Goal: Task Accomplishment & Management: Complete application form

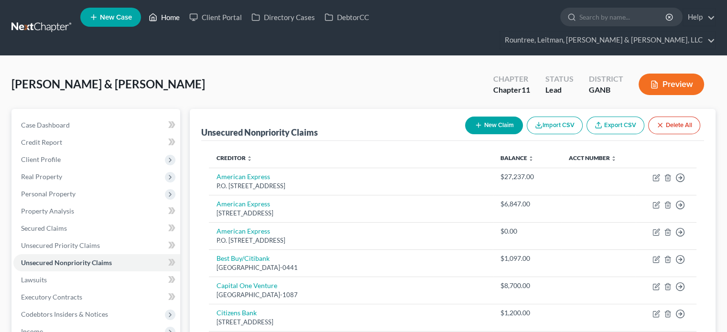
click at [165, 13] on link "Home" at bounding box center [164, 17] width 41 height 17
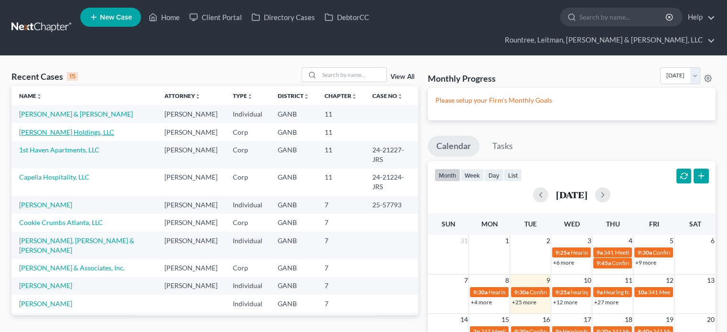
click at [59, 128] on link "[PERSON_NAME] Holdings, LLC" at bounding box center [66, 132] width 95 height 8
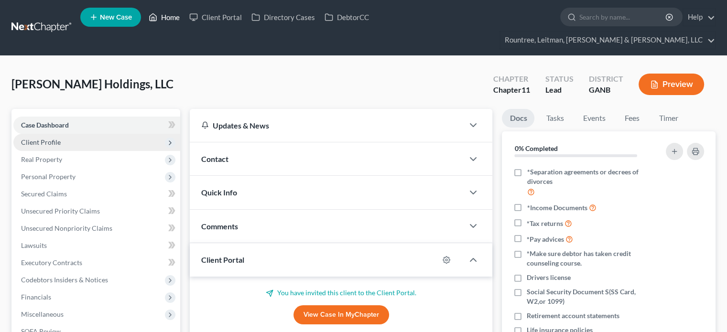
drag, startPoint x: 176, startPoint y: 18, endPoint x: 119, endPoint y: 116, distance: 113.3
click at [176, 18] on link "Home" at bounding box center [164, 17] width 41 height 17
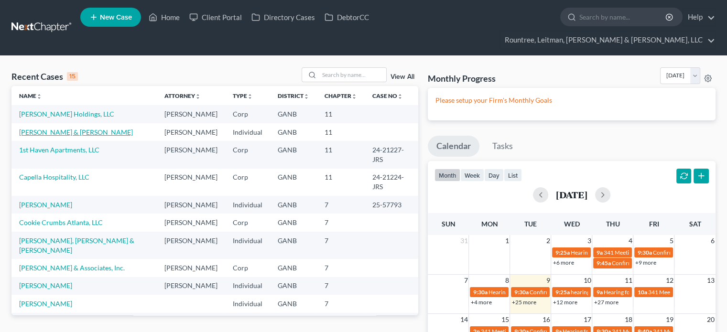
click at [58, 128] on link "[PERSON_NAME] & [PERSON_NAME]" at bounding box center [76, 132] width 114 height 8
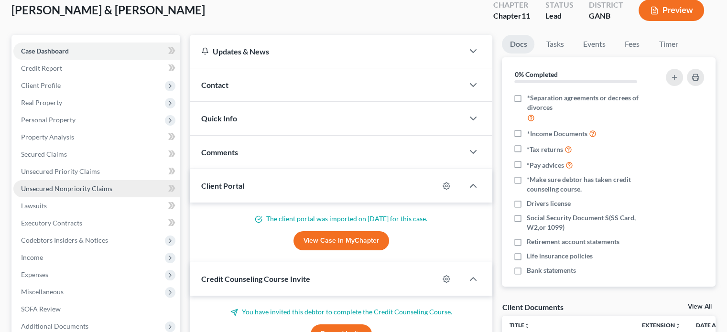
scroll to position [96, 0]
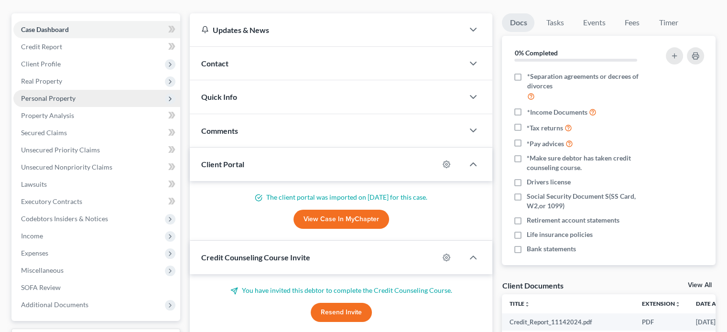
click at [52, 94] on span "Personal Property" at bounding box center [48, 98] width 54 height 8
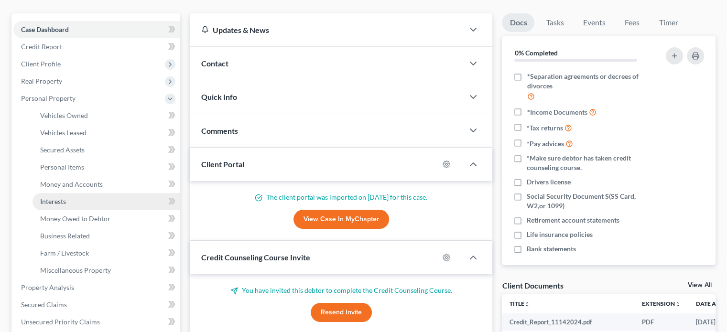
click at [61, 197] on span "Interests" at bounding box center [53, 201] width 26 height 8
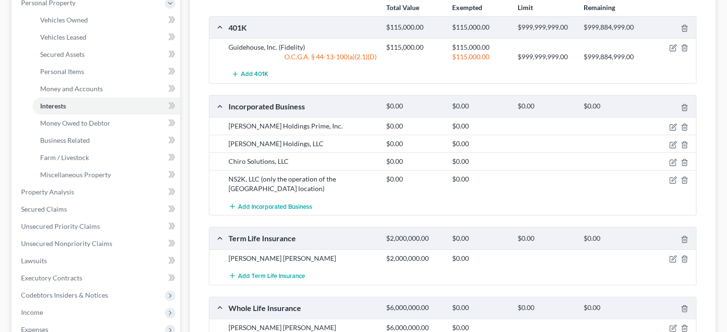
scroll to position [96, 0]
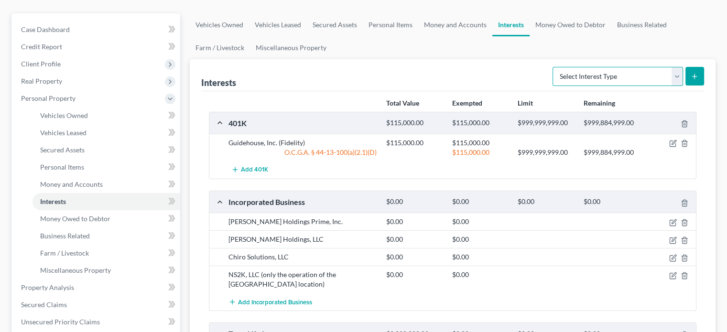
click at [676, 67] on select "Select Interest Type 401K (A/B: 21) Annuity (A/B: 23) Bond (A/B: 18) Education …" at bounding box center [618, 76] width 130 height 19
click at [382, 59] on div "Interests Select Interest Type 401K (A/B: 21) Annuity (A/B: 23) Bond (A/B: 18) …" at bounding box center [452, 75] width 503 height 32
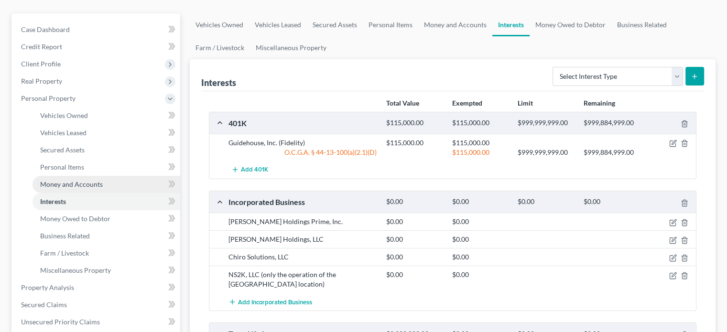
click at [82, 180] on span "Money and Accounts" at bounding box center [71, 184] width 63 height 8
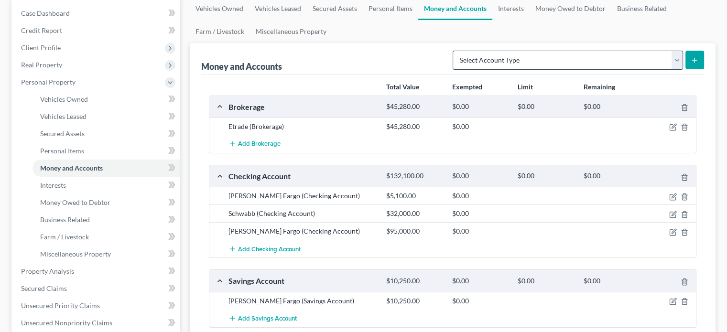
scroll to position [96, 0]
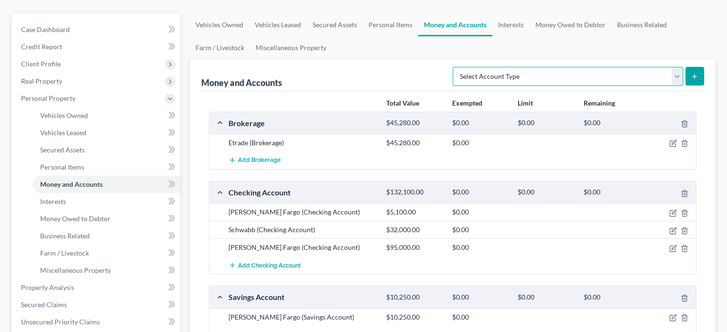
click at [681, 67] on select "Select Account Type Brokerage (A/B: 18, SOFA: 20) Cash on Hand (A/B: 16) Certif…" at bounding box center [568, 76] width 230 height 19
click at [539, 24] on ul "Vehicles Owned Vehicles Leased Secured Assets Personal Items Money and Accounts…" at bounding box center [453, 36] width 526 height 46
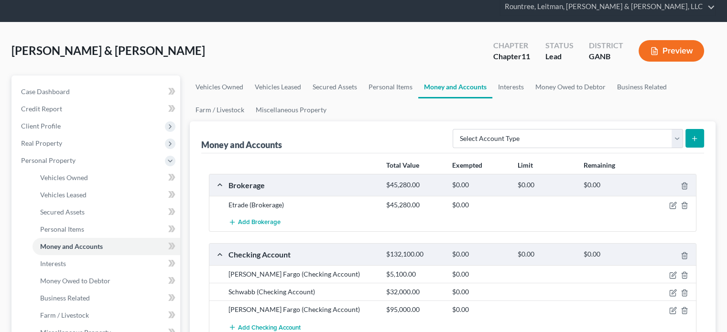
scroll to position [0, 0]
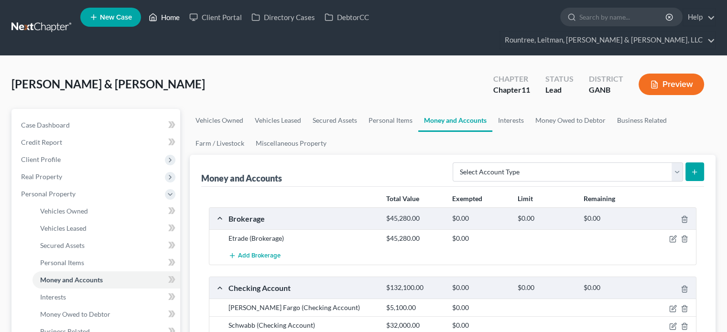
click at [180, 17] on link "Home" at bounding box center [164, 17] width 41 height 17
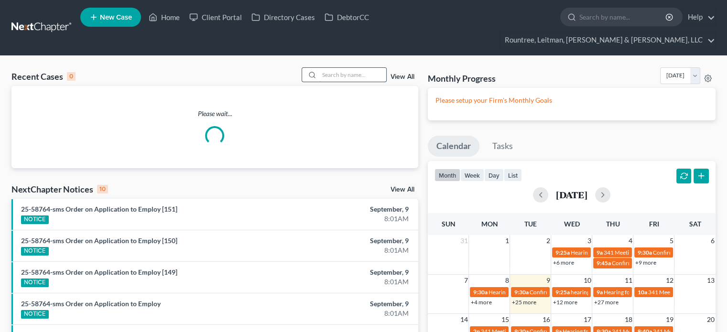
click at [336, 68] on input "search" at bounding box center [352, 75] width 67 height 14
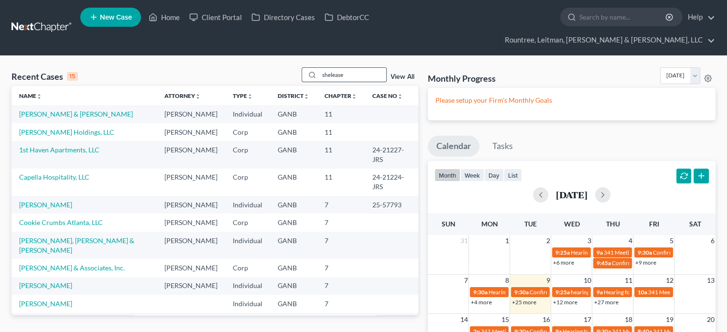
type input "shelease"
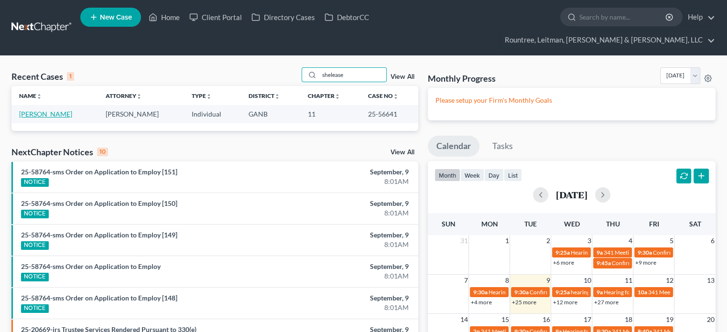
click at [28, 110] on link "[PERSON_NAME]" at bounding box center [45, 114] width 53 height 8
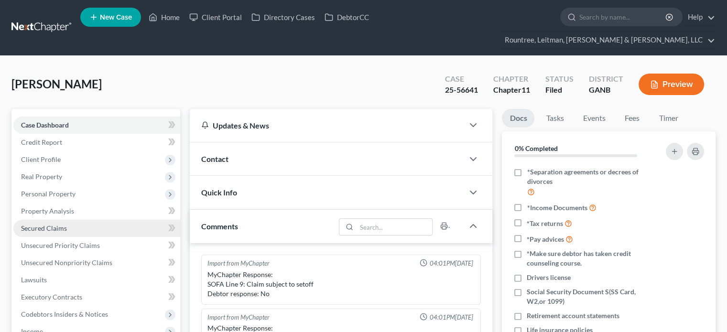
scroll to position [199, 0]
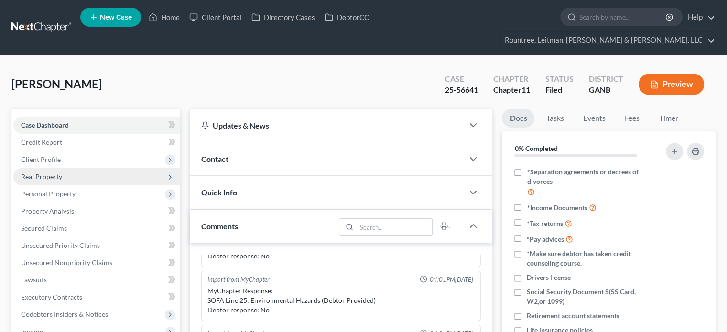
click at [46, 173] on span "Real Property" at bounding box center [41, 177] width 41 height 8
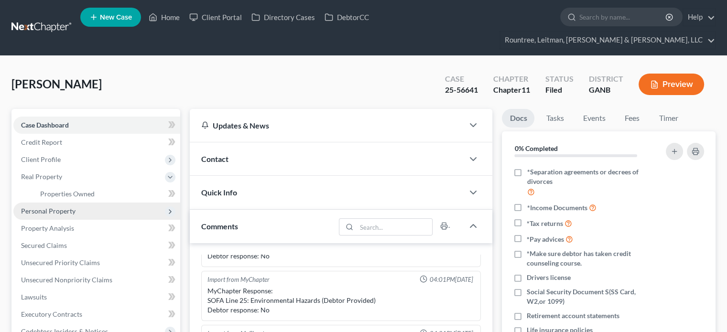
click at [48, 207] on span "Personal Property" at bounding box center [48, 211] width 54 height 8
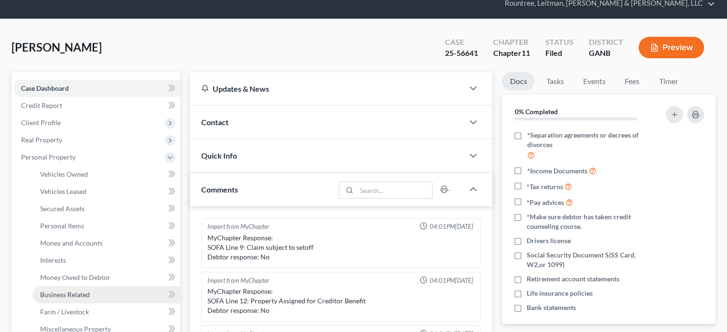
scroll to position [48, 0]
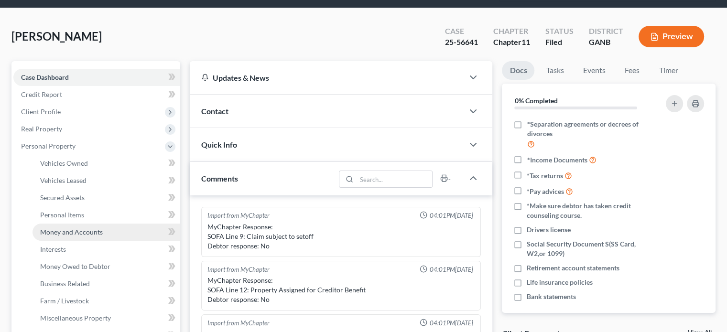
click at [82, 228] on span "Money and Accounts" at bounding box center [71, 232] width 63 height 8
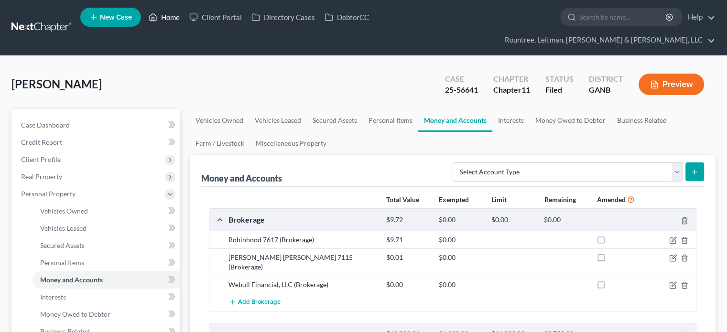
click at [163, 19] on link "Home" at bounding box center [164, 17] width 41 height 17
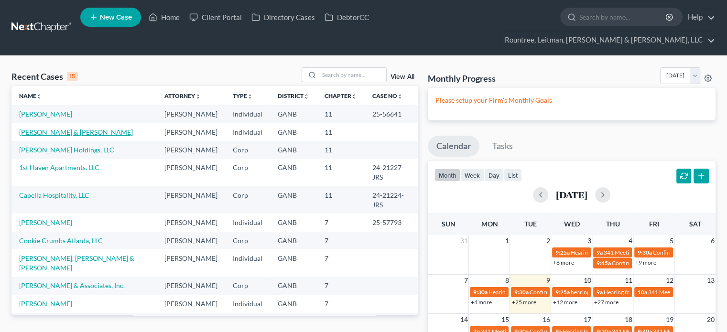
click at [61, 128] on link "[PERSON_NAME] & [PERSON_NAME]" at bounding box center [76, 132] width 114 height 8
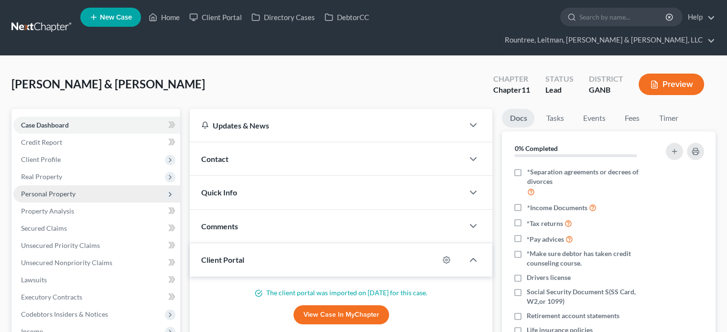
click at [54, 190] on span "Personal Property" at bounding box center [48, 194] width 54 height 8
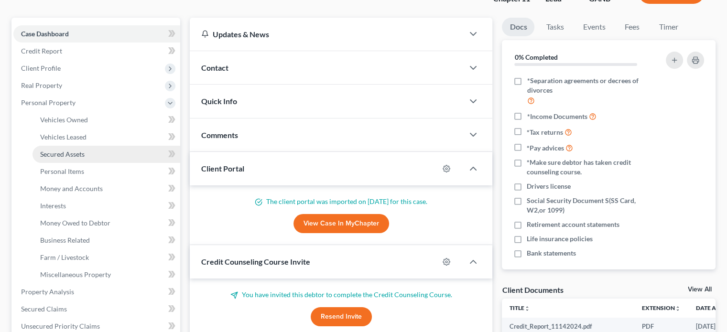
scroll to position [96, 0]
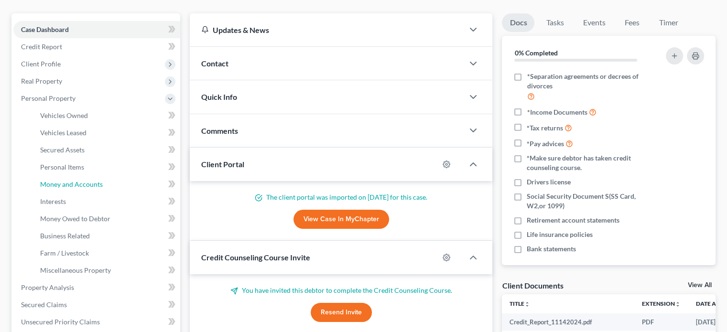
drag, startPoint x: 93, startPoint y: 164, endPoint x: 265, endPoint y: 158, distance: 172.6
click at [93, 180] on span "Money and Accounts" at bounding box center [71, 184] width 63 height 8
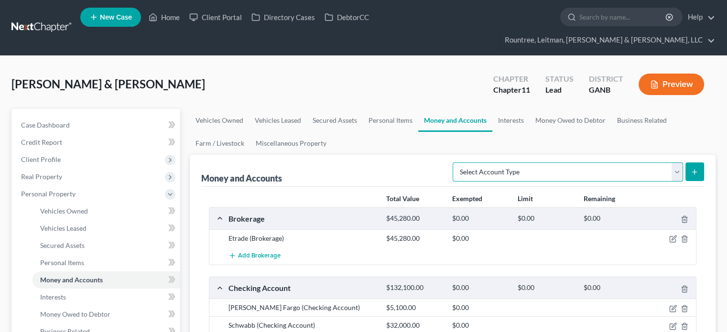
click at [676, 163] on select "Select Account Type Brokerage (A/B: 18, SOFA: 20) Cash on Hand (A/B: 16) Certif…" at bounding box center [568, 172] width 230 height 19
select select "brokerage"
click at [455, 163] on select "Select Account Type Brokerage (A/B: 18, SOFA: 20) Cash on Hand (A/B: 16) Certif…" at bounding box center [568, 172] width 230 height 19
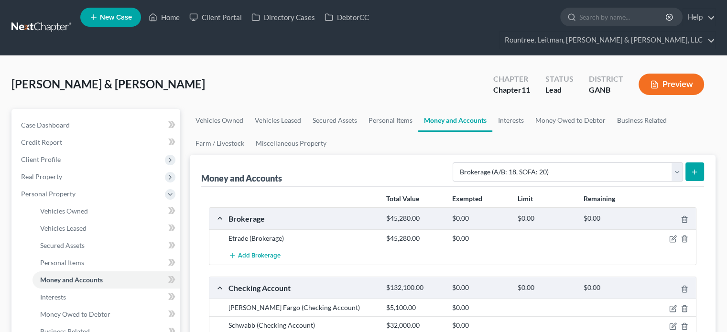
click at [696, 168] on icon "submit" at bounding box center [695, 172] width 8 height 8
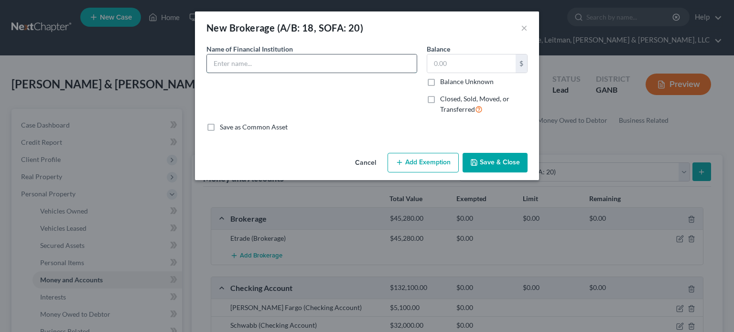
click at [313, 62] on input "text" at bounding box center [312, 63] width 210 height 18
type input "Robinhood"
click at [447, 62] on input "text" at bounding box center [471, 63] width 88 height 18
paste input "$5,657.25"
type input "5,657.25"
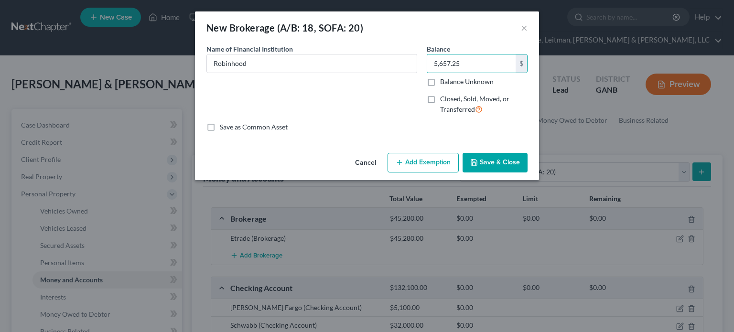
click at [502, 163] on button "Save & Close" at bounding box center [495, 163] width 65 height 20
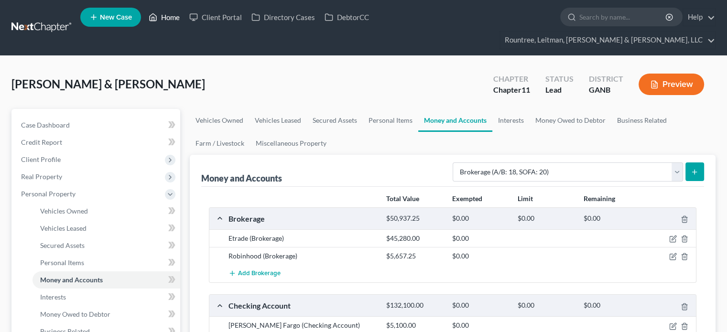
click at [178, 15] on link "Home" at bounding box center [164, 17] width 41 height 17
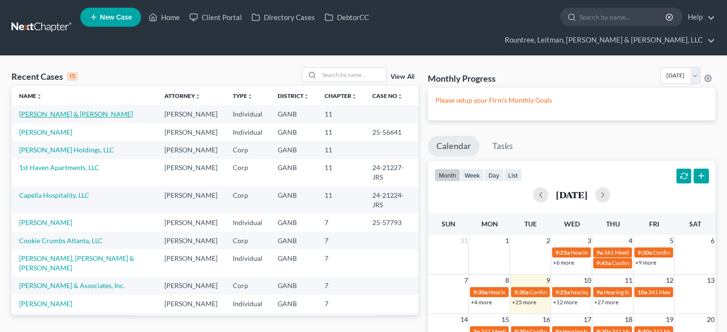
click at [40, 110] on link "[PERSON_NAME] & [PERSON_NAME]" at bounding box center [76, 114] width 114 height 8
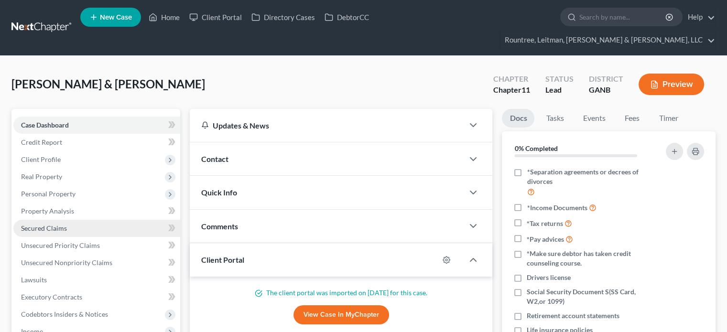
click at [44, 224] on span "Secured Claims" at bounding box center [44, 228] width 46 height 8
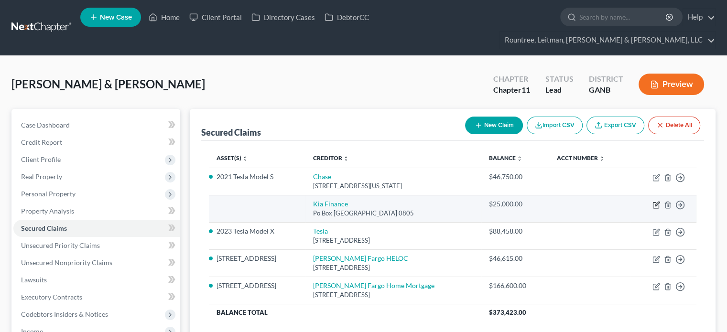
click at [658, 201] on icon "button" at bounding box center [656, 205] width 8 height 8
select select "45"
select select "3"
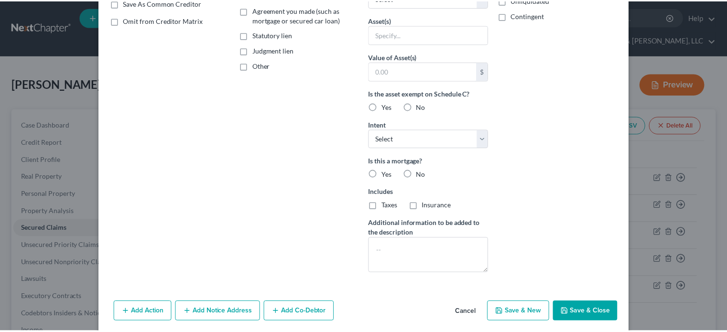
scroll to position [224, 0]
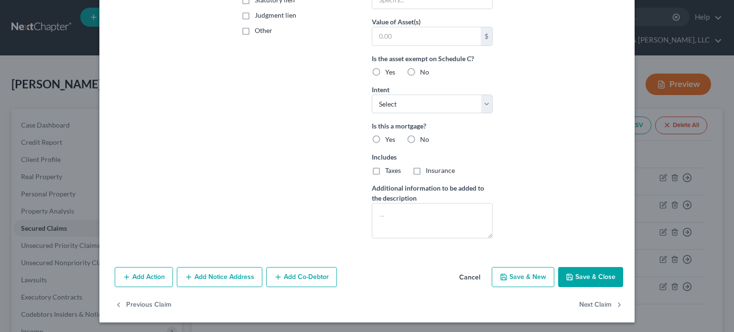
click at [468, 272] on button "Cancel" at bounding box center [470, 277] width 36 height 19
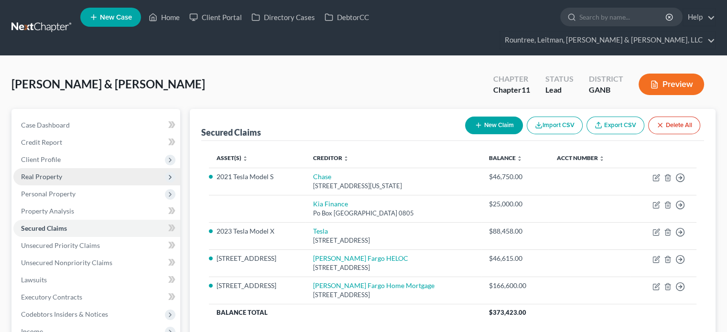
click at [44, 173] on span "Real Property" at bounding box center [41, 177] width 41 height 8
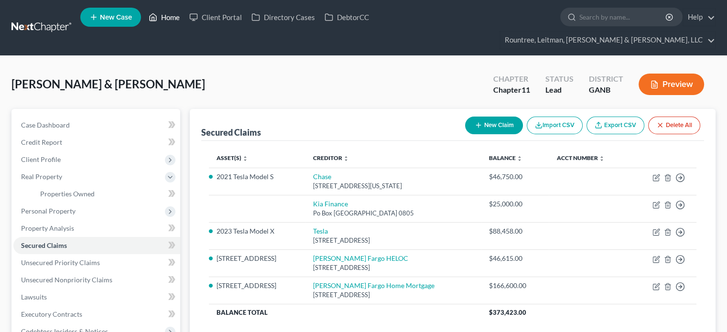
click at [177, 18] on link "Home" at bounding box center [164, 17] width 41 height 17
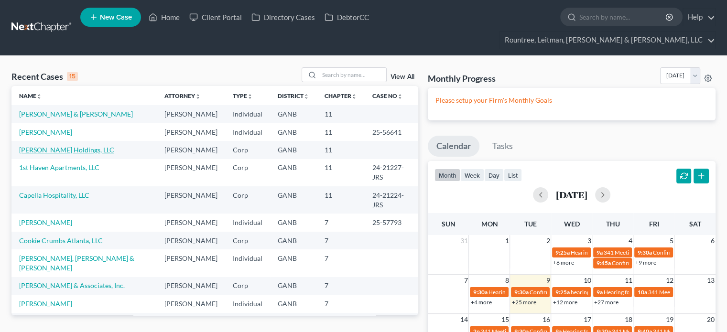
click at [44, 152] on link "[PERSON_NAME] Holdings, LLC" at bounding box center [66, 150] width 95 height 8
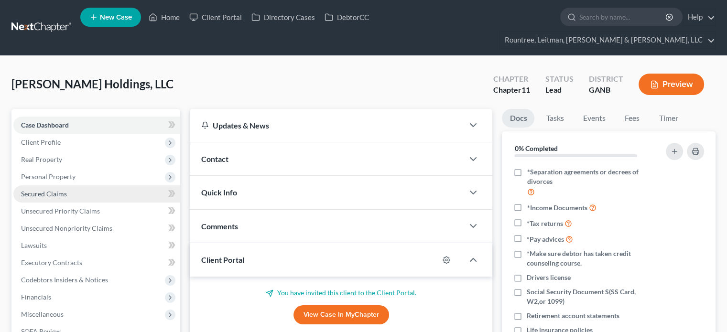
click at [54, 190] on span "Secured Claims" at bounding box center [44, 194] width 46 height 8
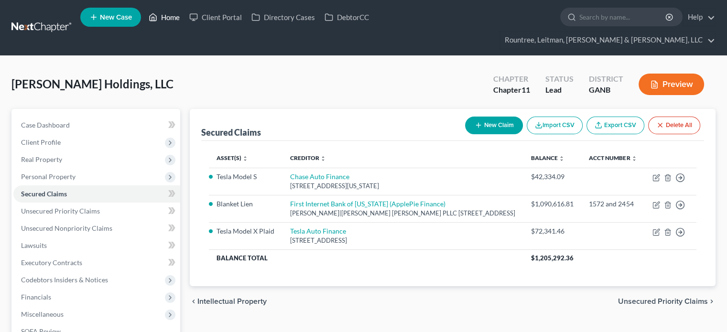
click at [175, 17] on link "Home" at bounding box center [164, 17] width 41 height 17
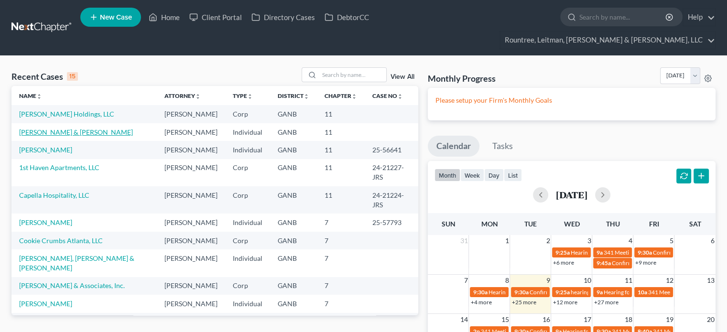
click at [54, 128] on link "[PERSON_NAME] & [PERSON_NAME]" at bounding box center [76, 132] width 114 height 8
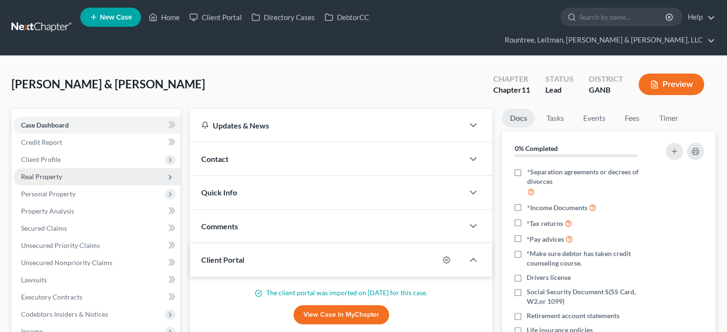
click at [51, 173] on span "Real Property" at bounding box center [41, 177] width 41 height 8
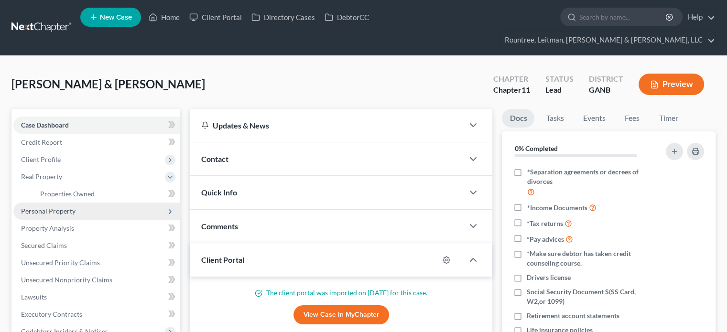
click at [54, 207] on span "Personal Property" at bounding box center [48, 211] width 54 height 8
click at [65, 207] on span "Vehicles Owned" at bounding box center [64, 211] width 48 height 8
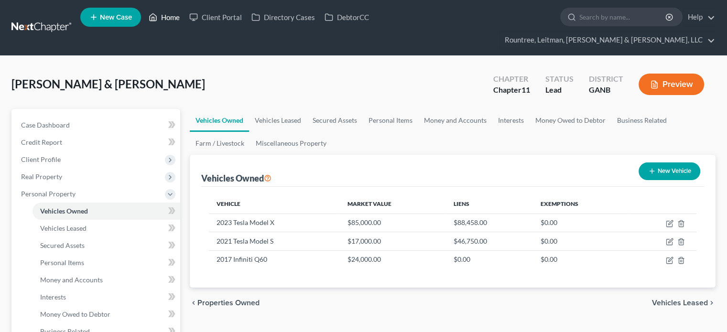
click at [178, 17] on link "Home" at bounding box center [164, 17] width 41 height 17
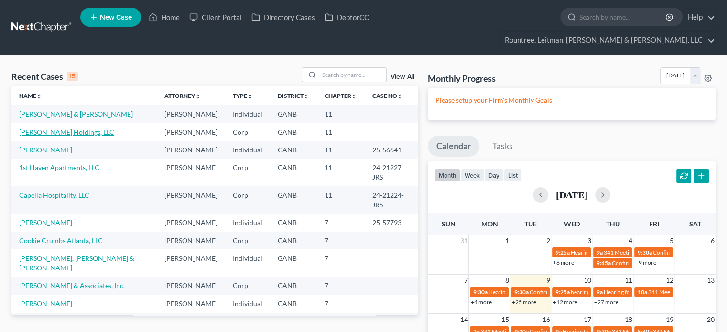
click at [49, 128] on link "[PERSON_NAME] Holdings, LLC" at bounding box center [66, 132] width 95 height 8
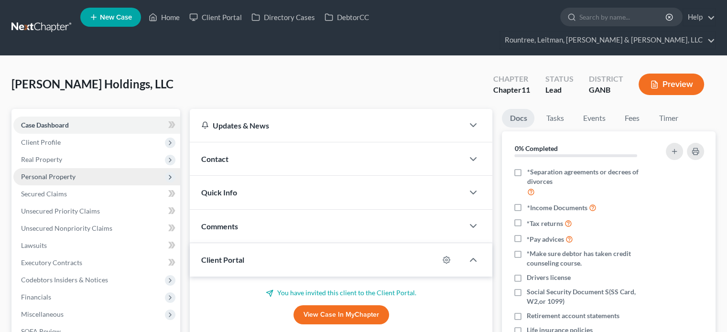
click at [51, 173] on span "Personal Property" at bounding box center [48, 177] width 54 height 8
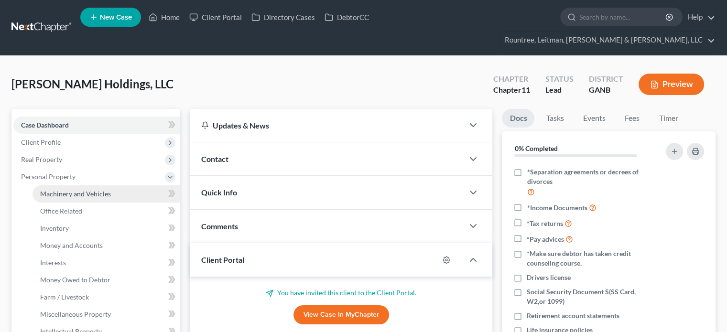
click at [63, 190] on span "Machinery and Vehicles" at bounding box center [75, 194] width 71 height 8
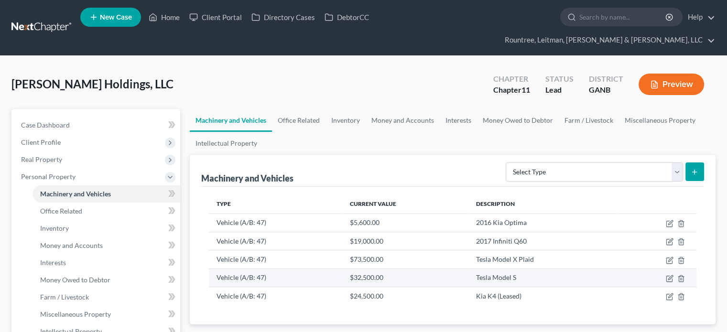
click at [665, 269] on td at bounding box center [657, 278] width 78 height 18
click at [667, 275] on icon "button" at bounding box center [670, 279] width 8 height 8
